Goal: Transaction & Acquisition: Download file/media

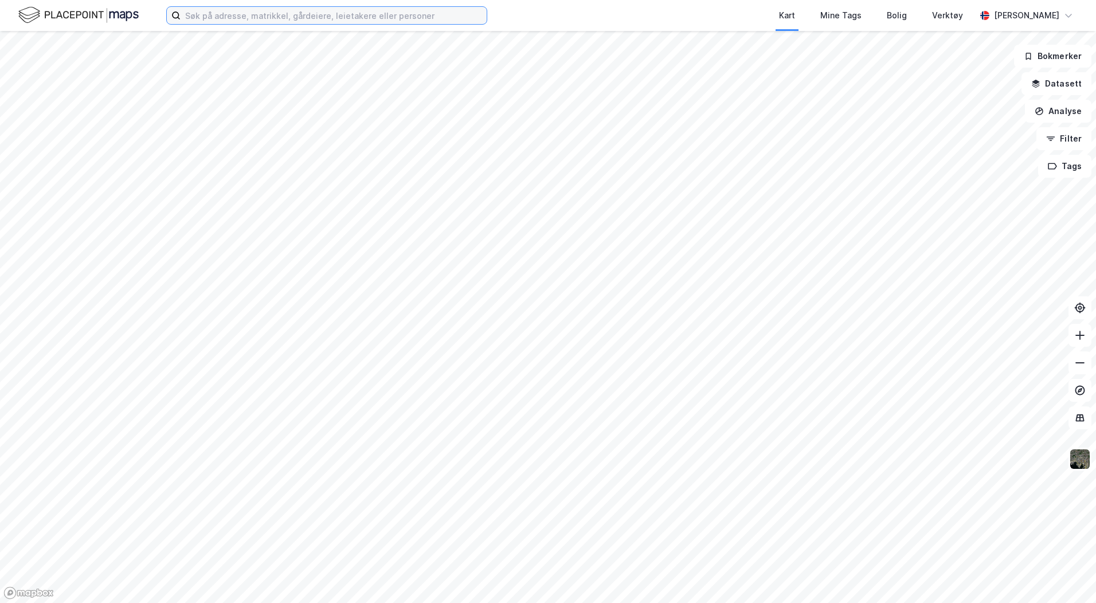
click at [258, 11] on input at bounding box center [334, 15] width 306 height 17
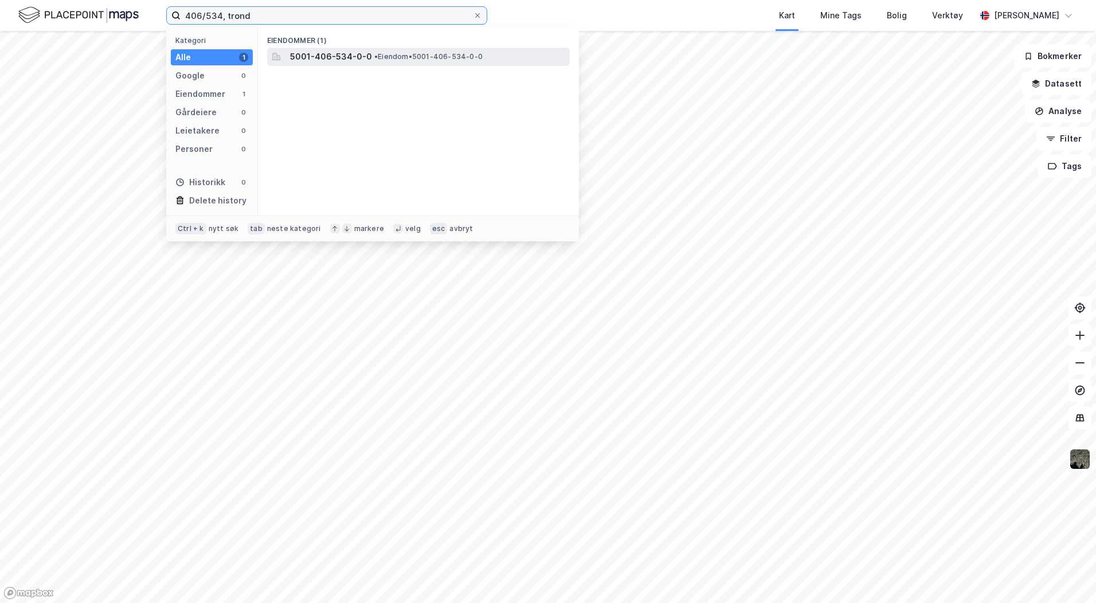
type input "406/534, trond"
click at [318, 54] on span "5001-406-534-0-0" at bounding box center [331, 57] width 82 height 14
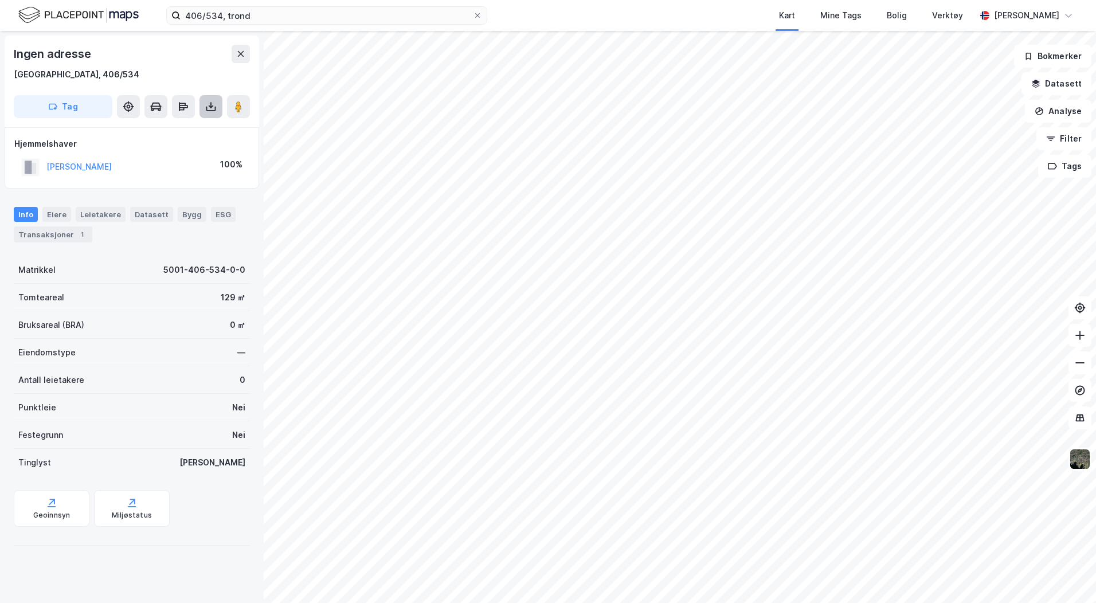
click at [205, 108] on icon at bounding box center [210, 106] width 11 height 11
click at [176, 128] on div "Last ned grunnbok" at bounding box center [154, 129] width 67 height 9
